Goal: Find specific page/section: Find specific page/section

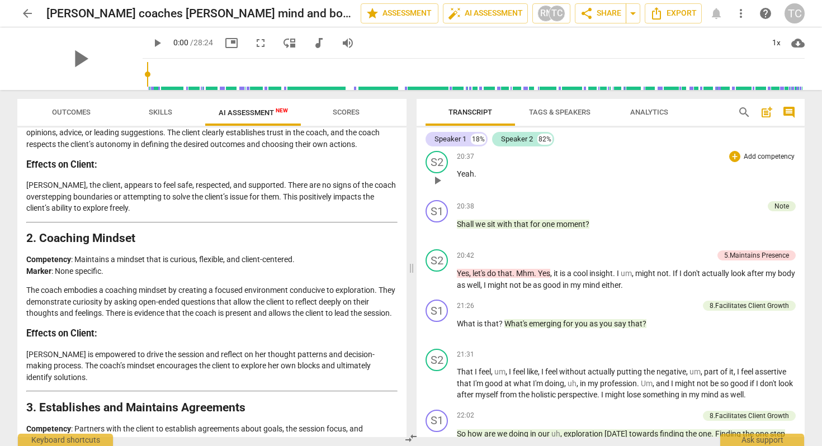
scroll to position [3373, 0]
click at [23, 8] on span "arrow_back" at bounding box center [27, 13] width 13 height 13
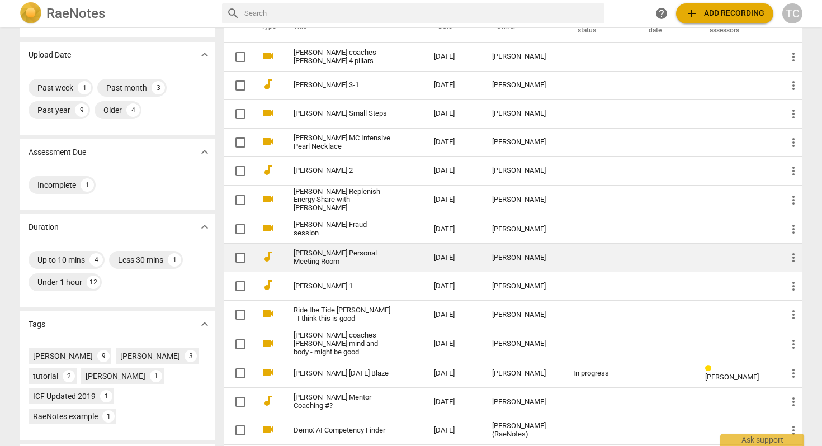
scroll to position [72, 0]
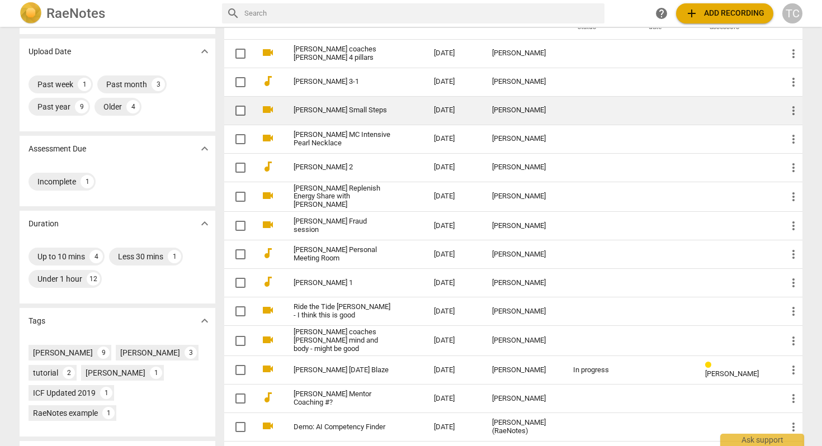
click at [320, 105] on td "[PERSON_NAME] Small Steps" at bounding box center [352, 110] width 145 height 29
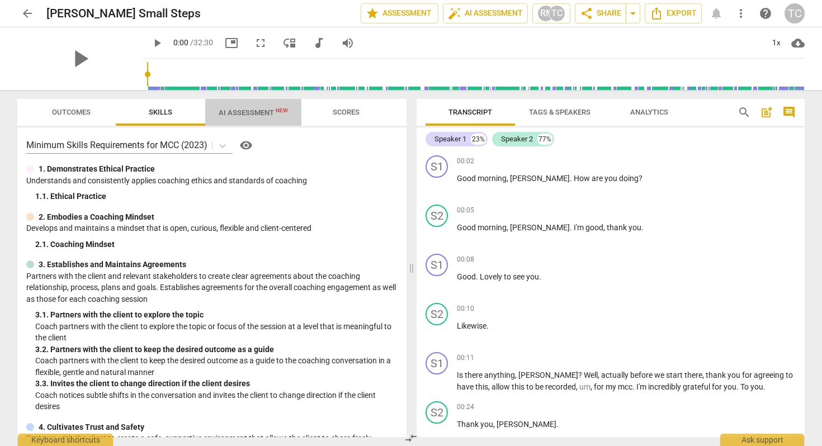
click at [247, 108] on span "AI Assessment New" at bounding box center [253, 112] width 69 height 8
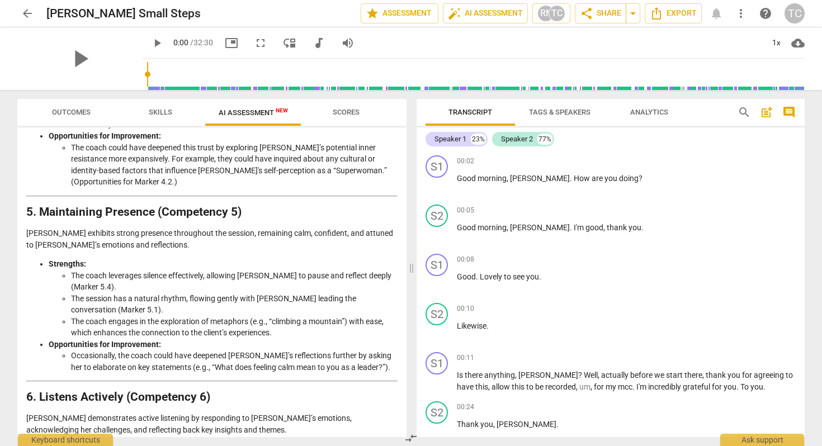
scroll to position [1743, 0]
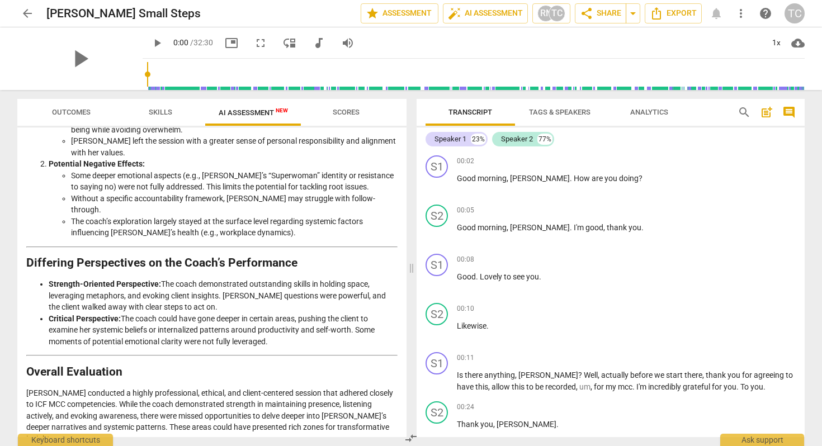
click at [23, 12] on span "arrow_back" at bounding box center [27, 13] width 13 height 13
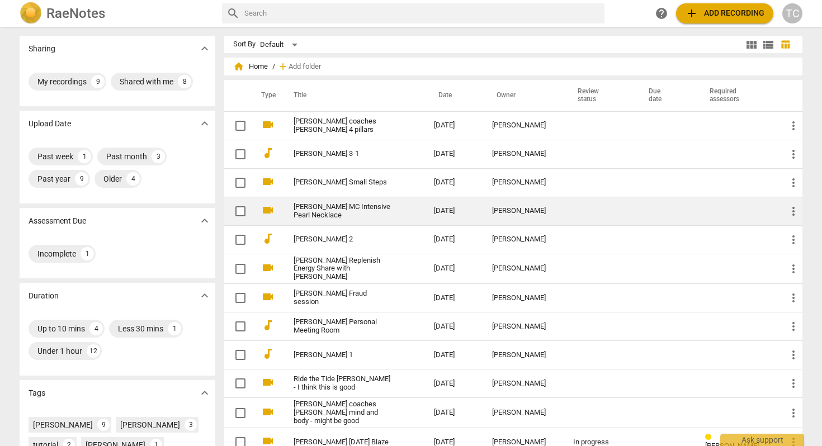
click at [339, 205] on link "[PERSON_NAME] MC Intensive Pearl Necklace" at bounding box center [344, 211] width 100 height 17
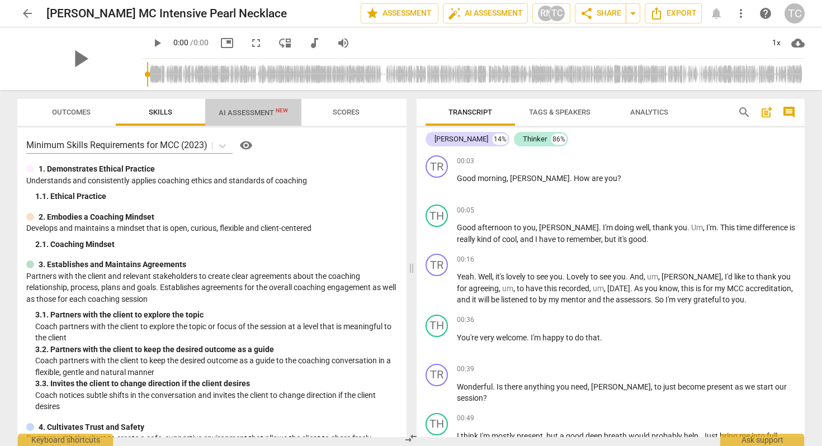
click at [246, 107] on span "AI Assessment New" at bounding box center [253, 112] width 96 height 17
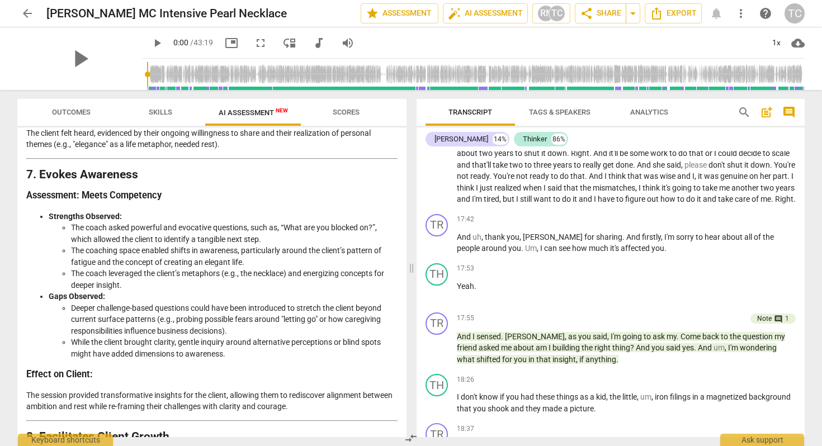
scroll to position [1518, 0]
